Goal: Information Seeking & Learning: Learn about a topic

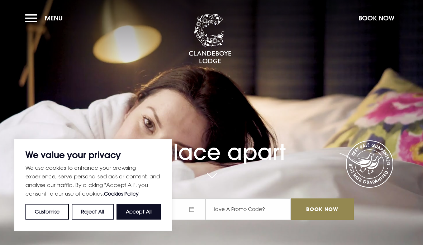
click at [139, 216] on button "Accept All" at bounding box center [139, 212] width 44 height 16
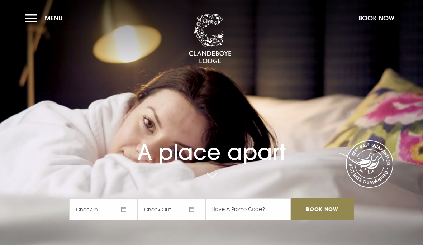
checkbox input "true"
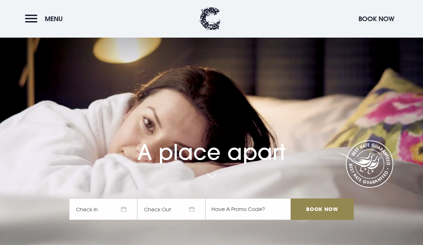
click at [29, 23] on button "Menu" at bounding box center [45, 18] width 41 height 15
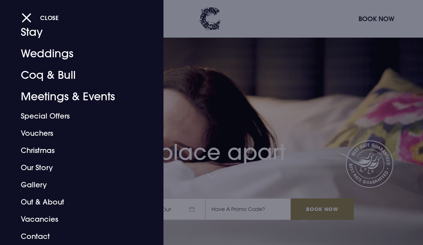
scroll to position [24, 0]
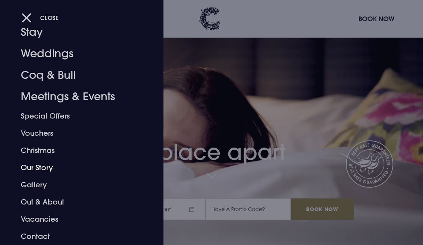
click at [38, 169] on link "Our Story" at bounding box center [77, 167] width 112 height 17
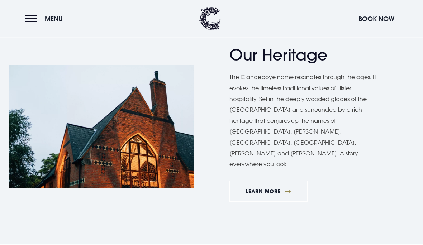
scroll to position [401, 0]
click at [263, 181] on link "Learn More" at bounding box center [269, 192] width 78 height 22
